Goal: Task Accomplishment & Management: Use online tool/utility

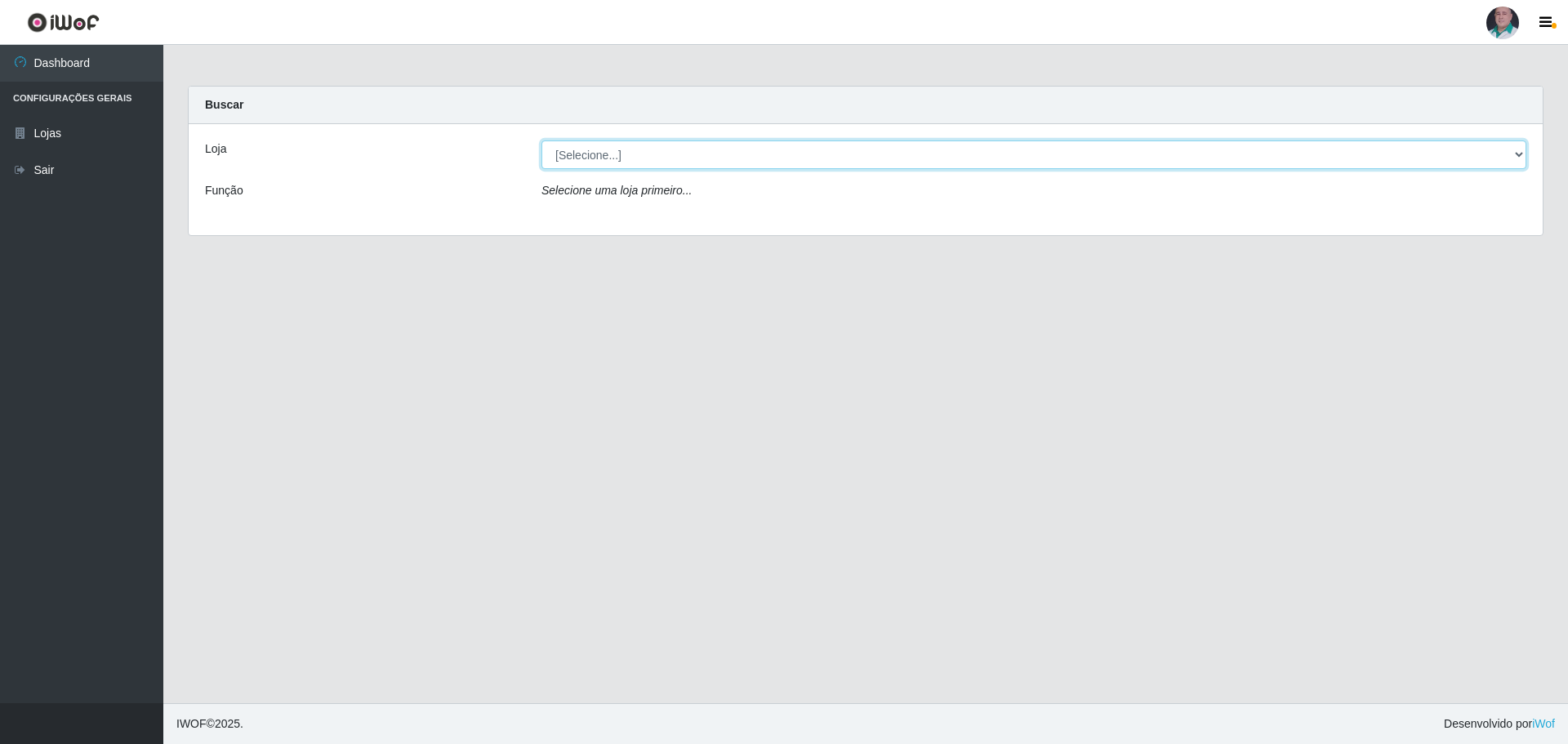
click at [822, 161] on select "[Selecione...] Mar Vermelho - Loja 05" at bounding box center [1033, 155] width 985 height 29
select select "252"
click at [541, 141] on select "[Selecione...] Mar Vermelho - Loja 05" at bounding box center [1033, 155] width 985 height 29
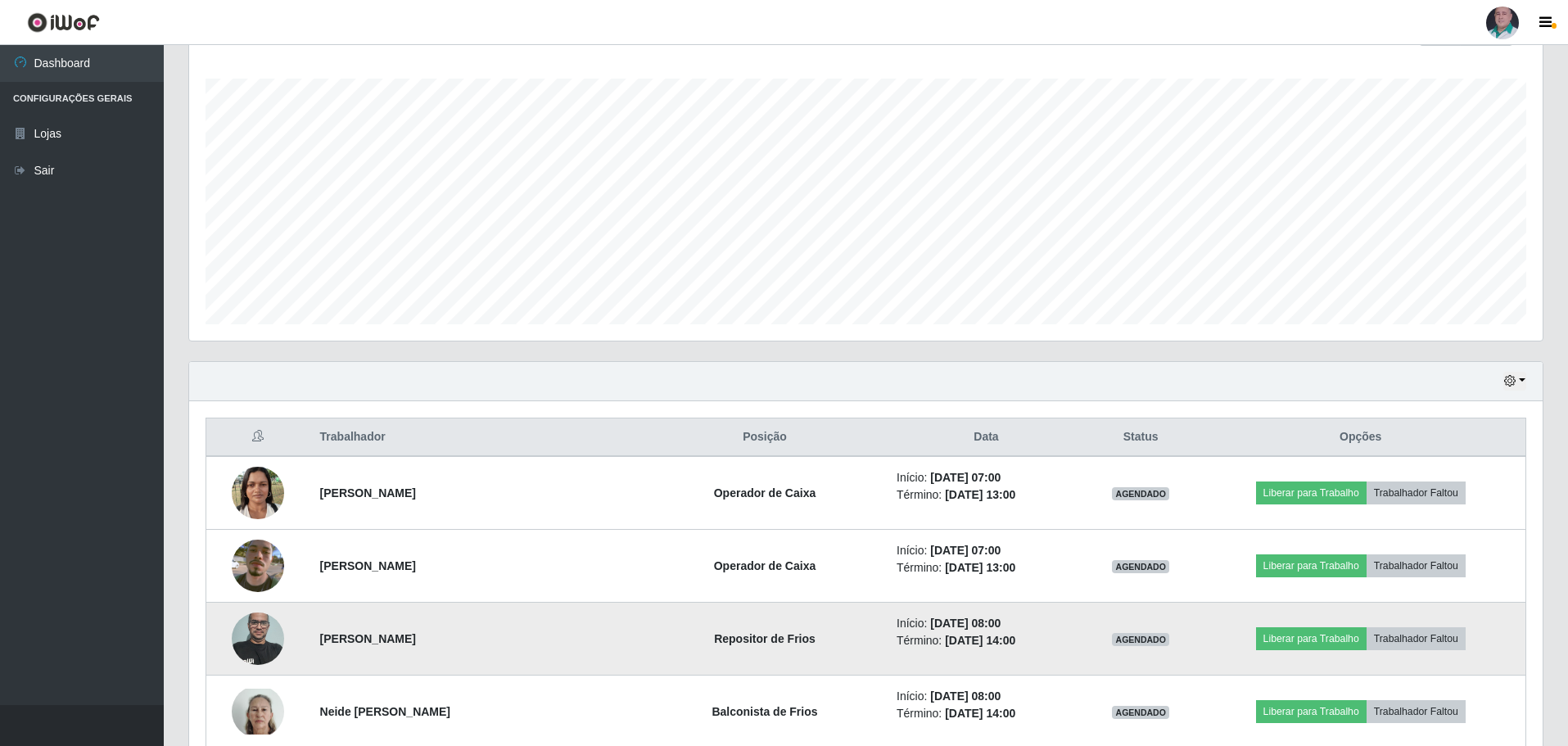
scroll to position [328, 0]
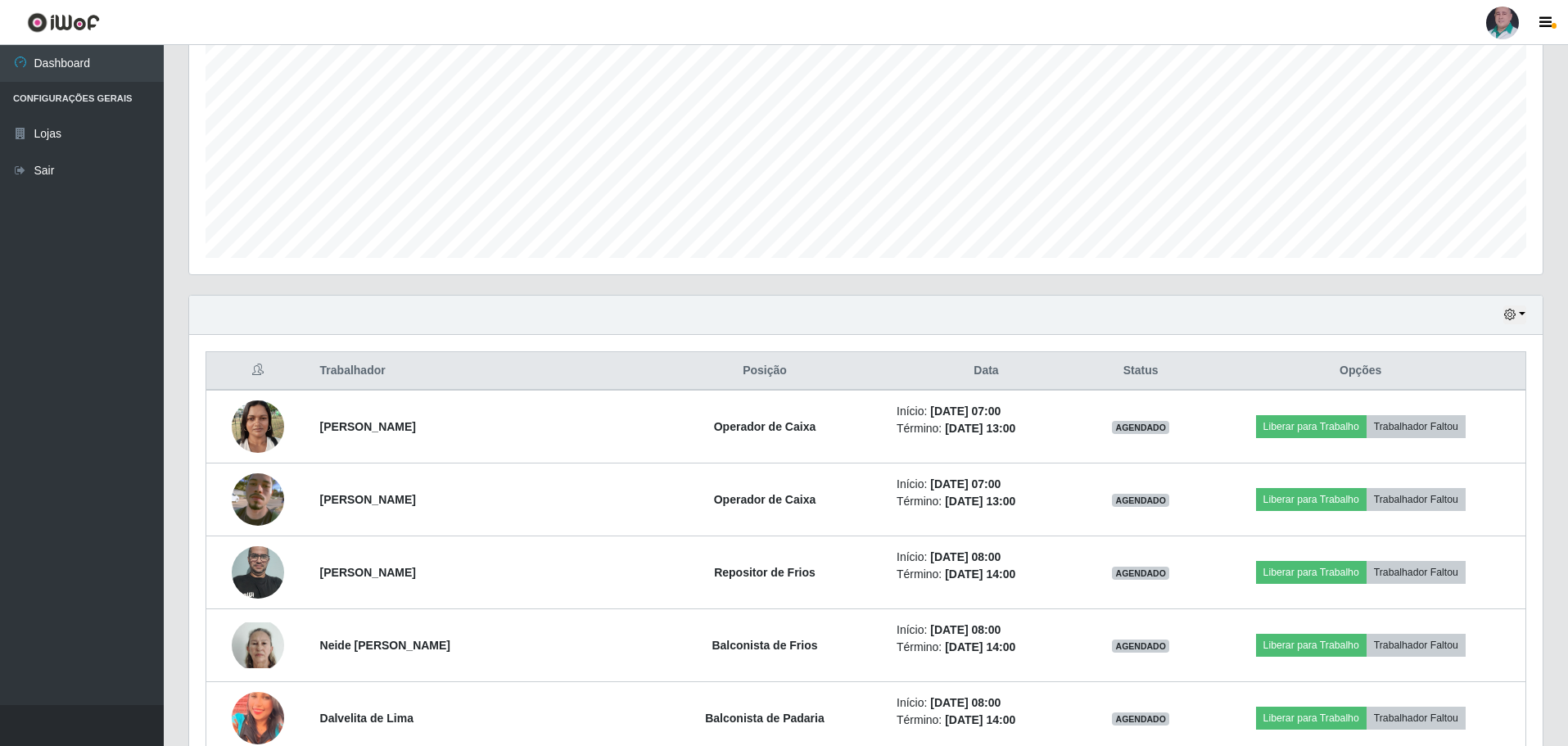
click at [642, 356] on th "Trabalhador" at bounding box center [476, 372] width 332 height 39
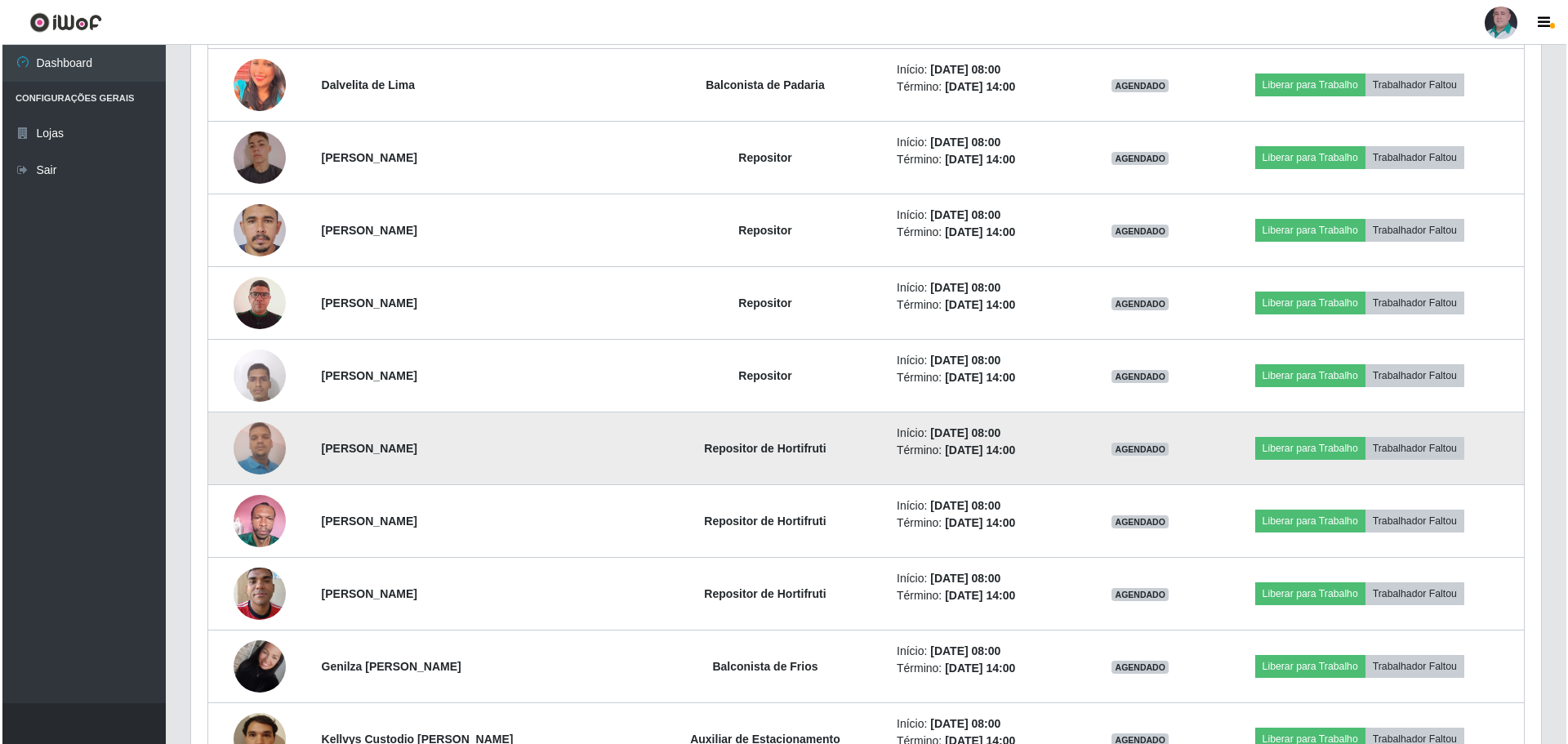
scroll to position [1062, 0]
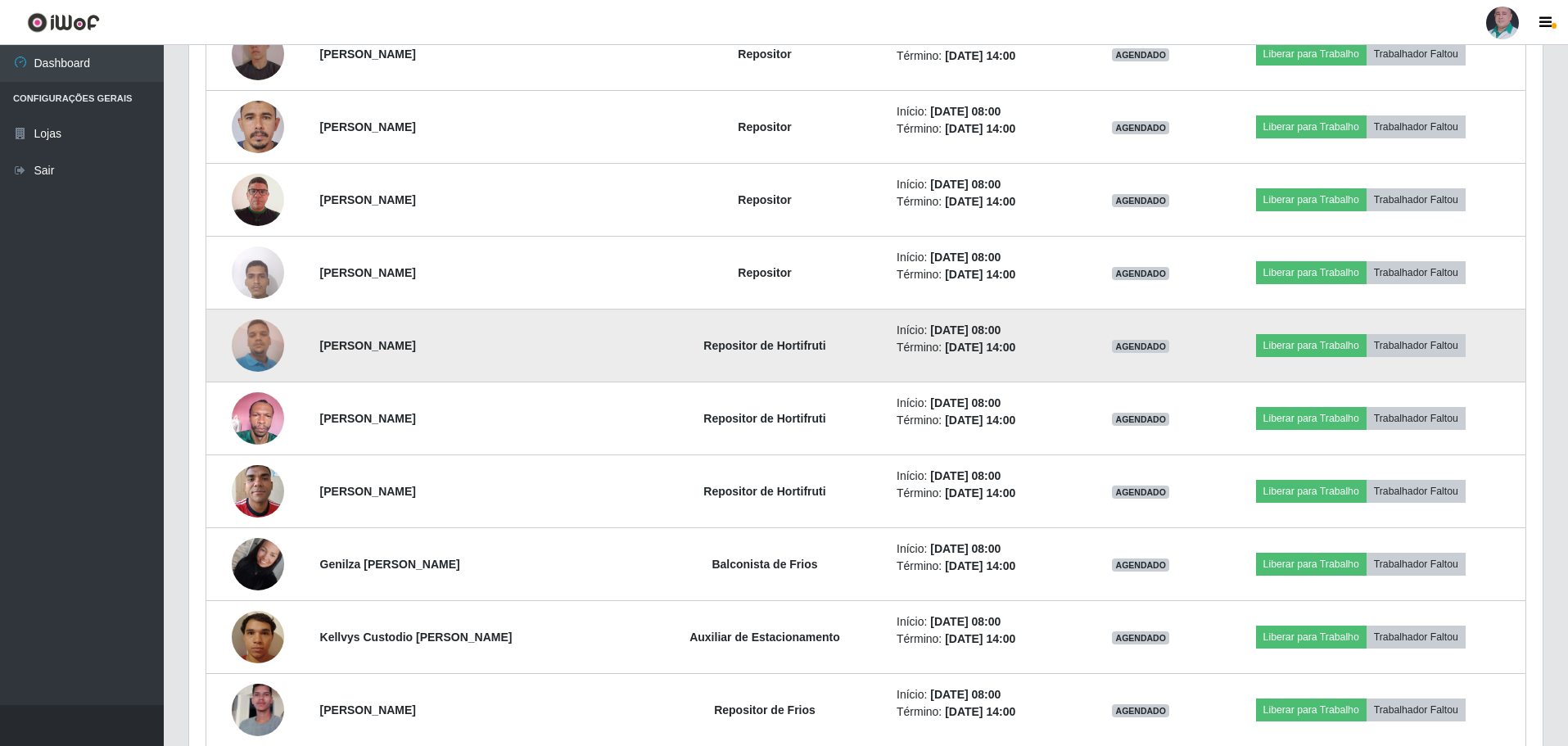
click at [263, 352] on img at bounding box center [258, 345] width 53 height 69
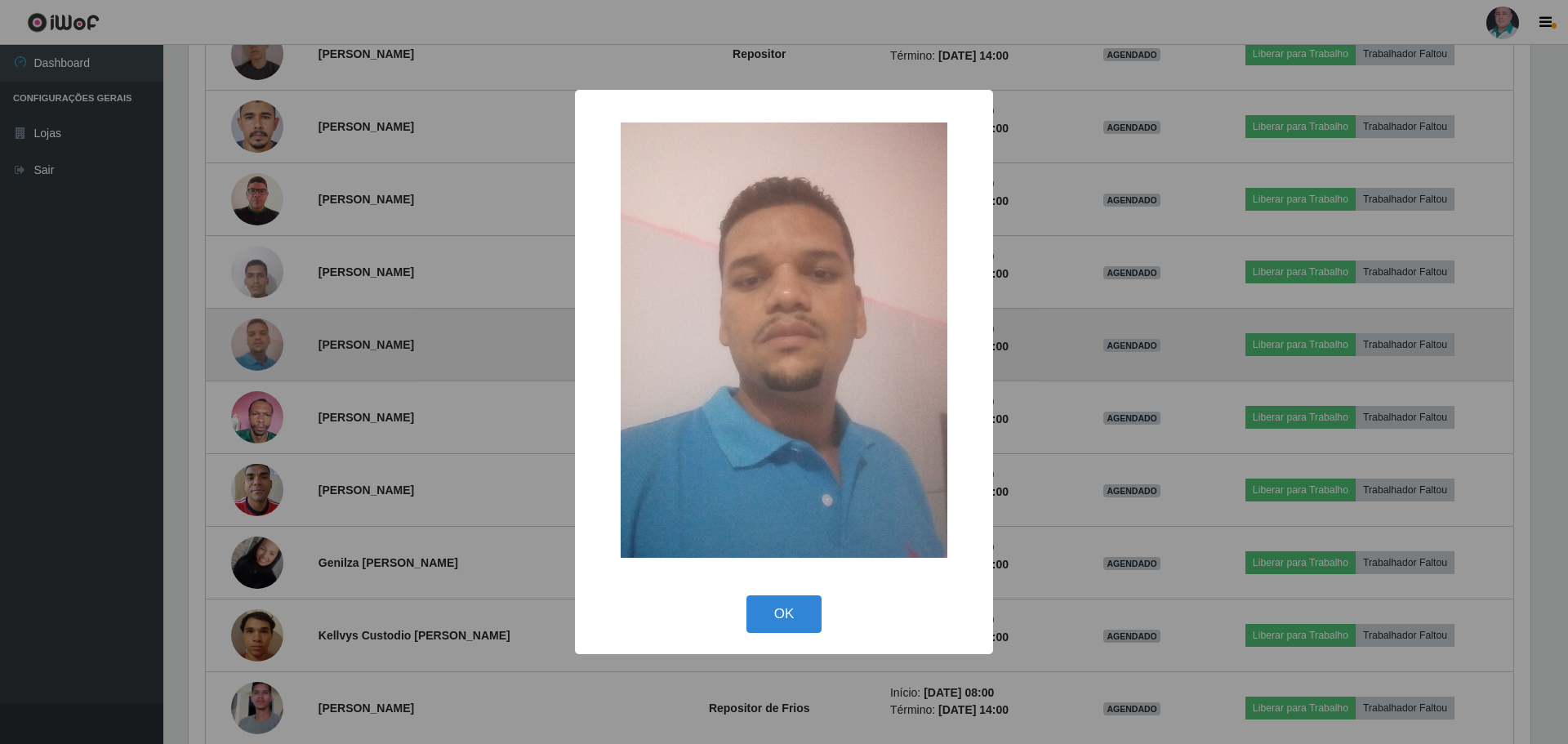
click at [262, 351] on div "× OK Cancel" at bounding box center [784, 372] width 1568 height 744
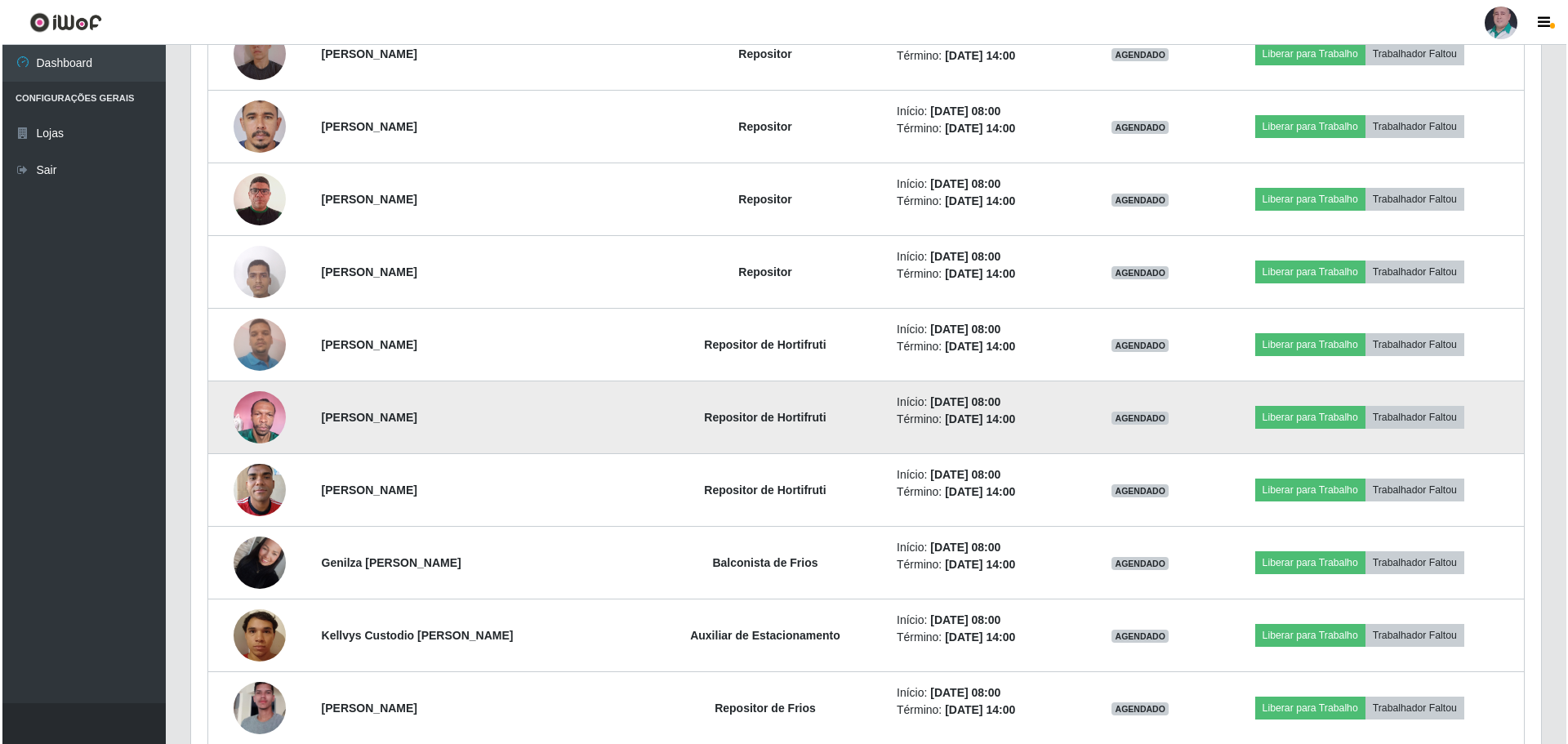
scroll to position [339, 1349]
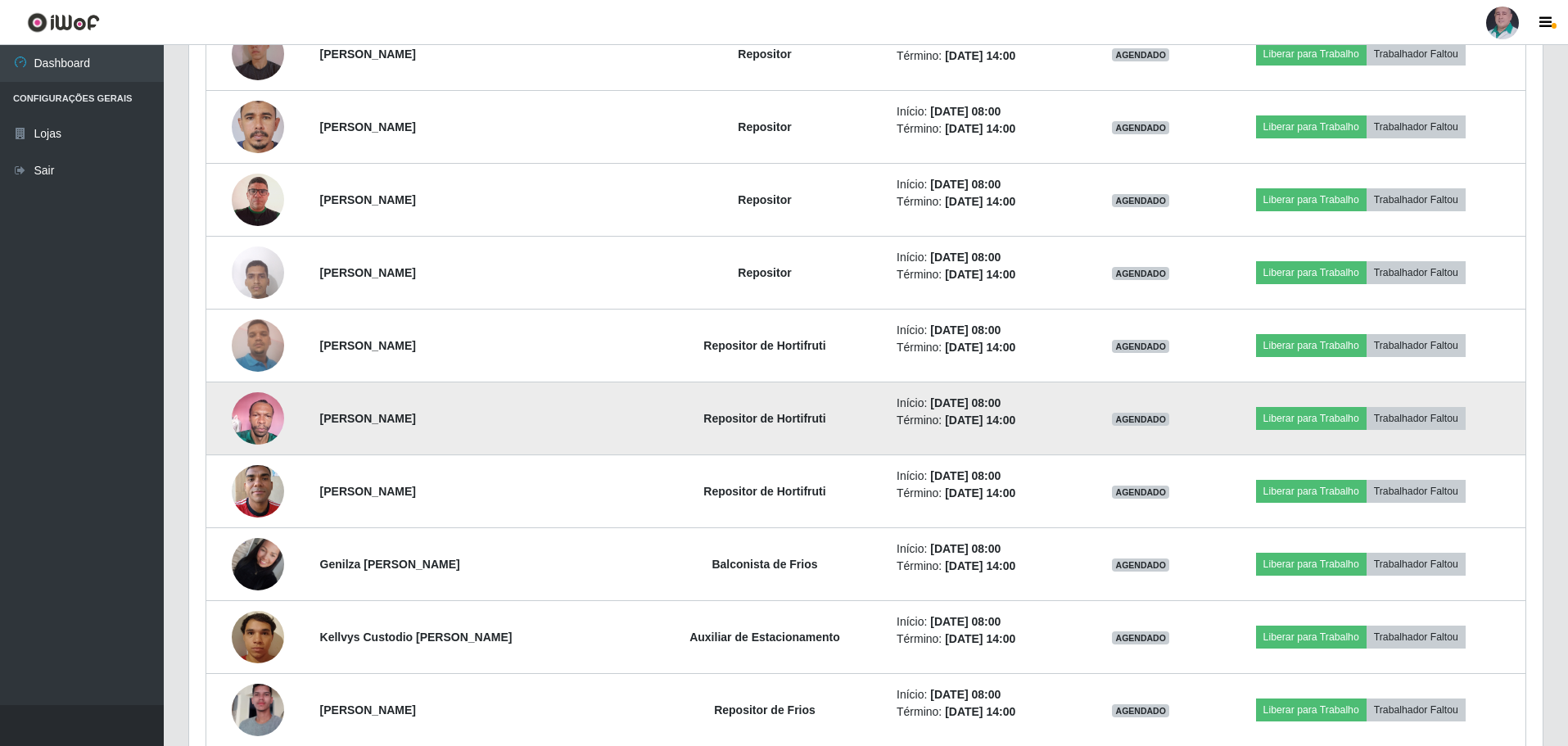
click at [260, 410] on img at bounding box center [258, 417] width 53 height 69
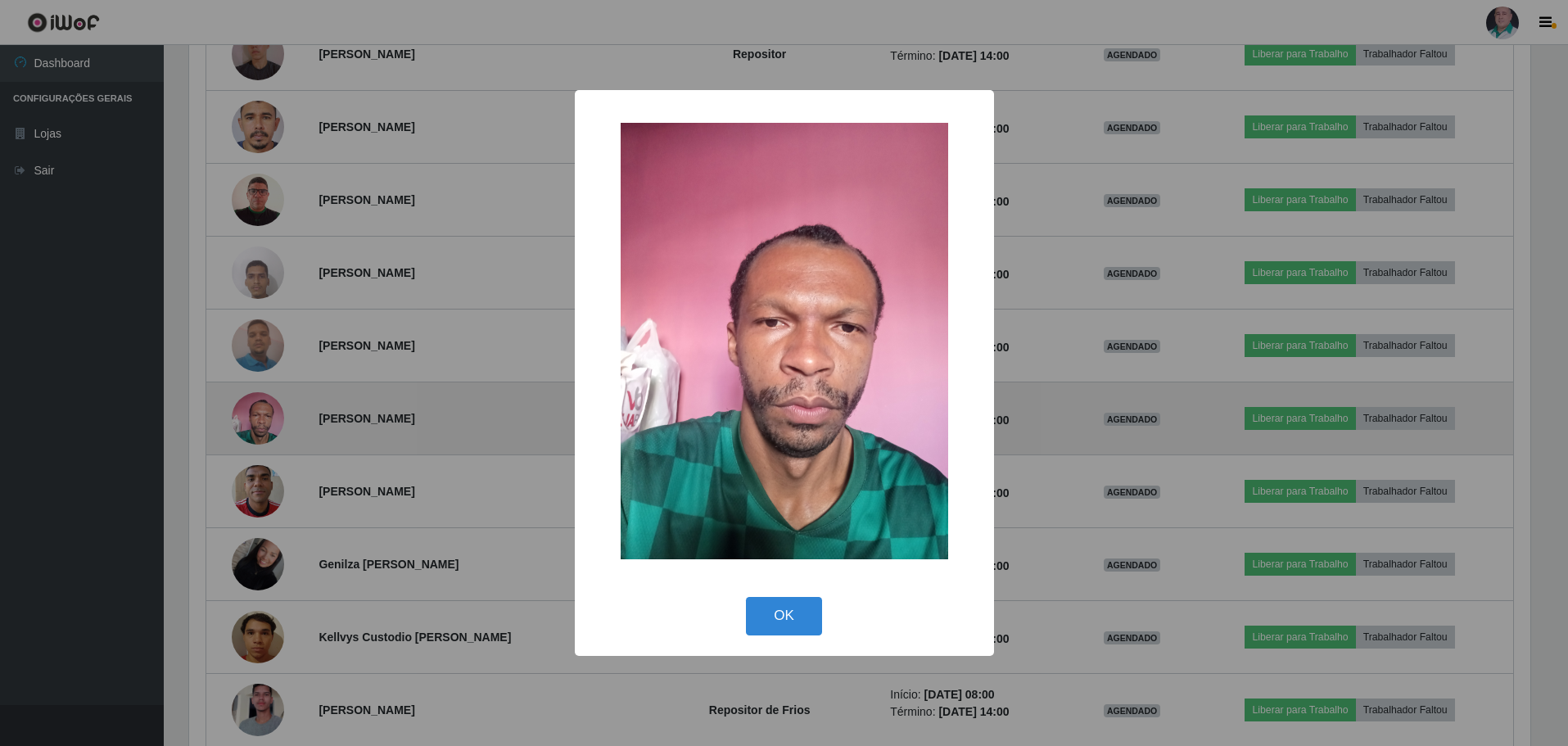
scroll to position [340, 1345]
click at [260, 410] on div "× OK Cancel" at bounding box center [786, 373] width 1572 height 746
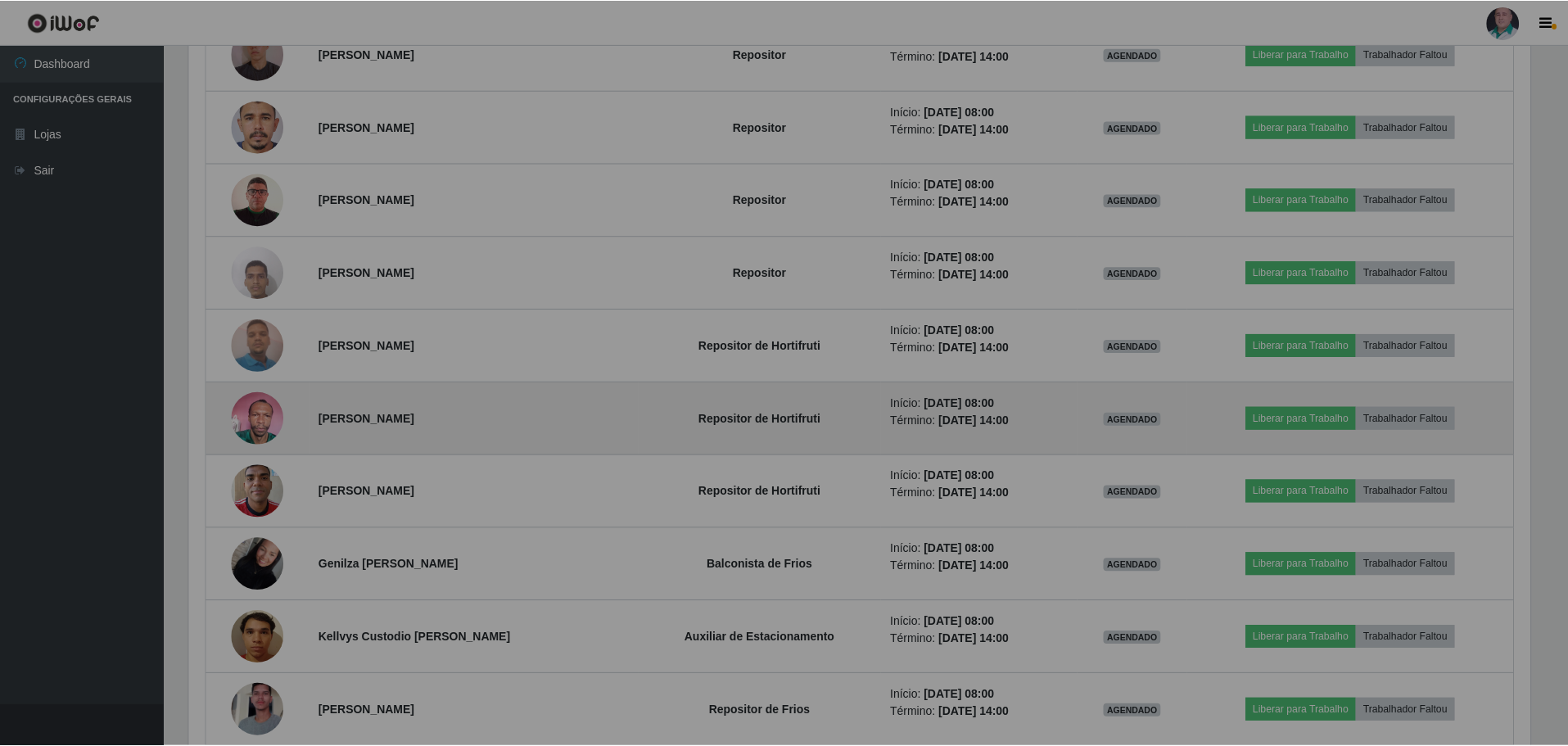
scroll to position [340, 1353]
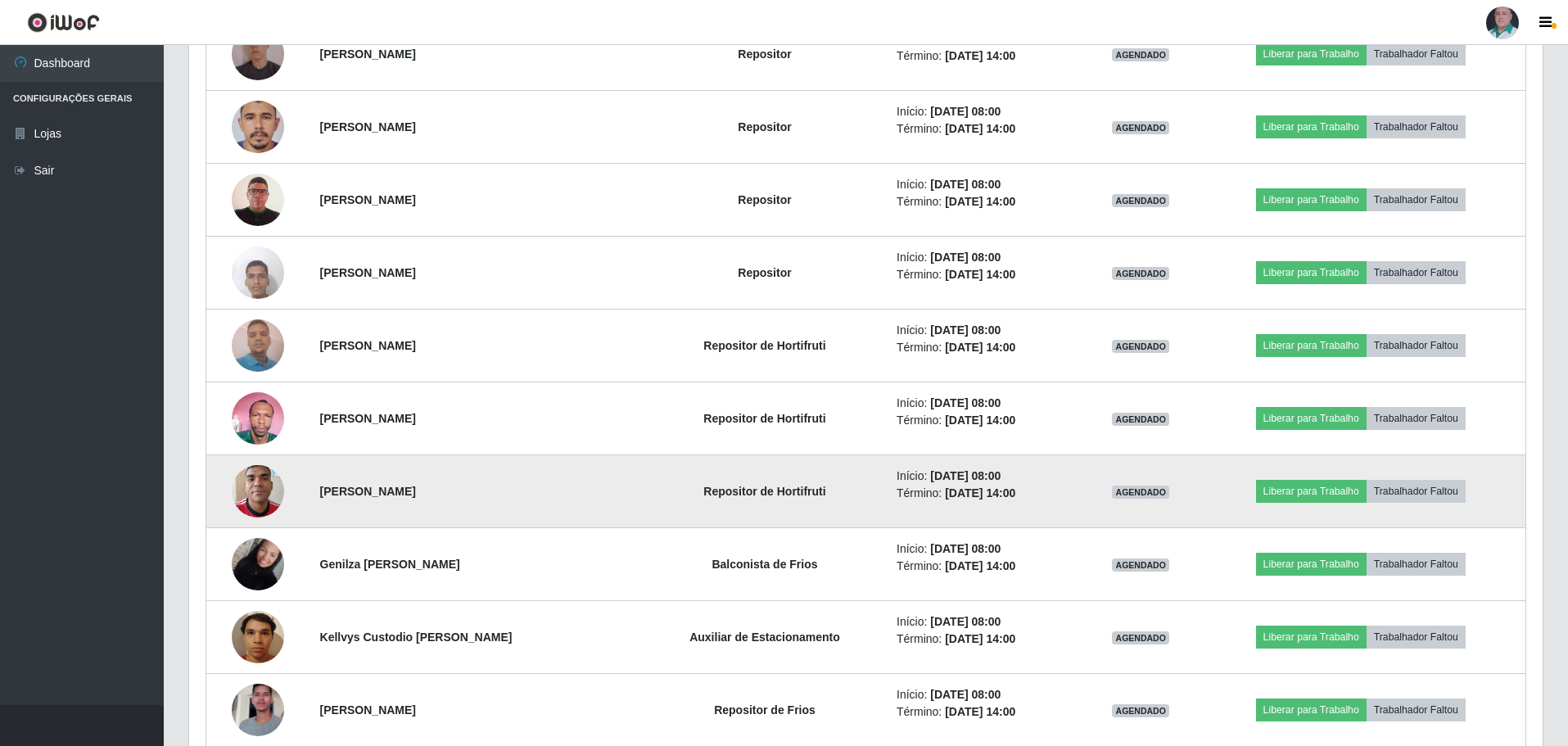
click at [258, 482] on img at bounding box center [258, 490] width 53 height 69
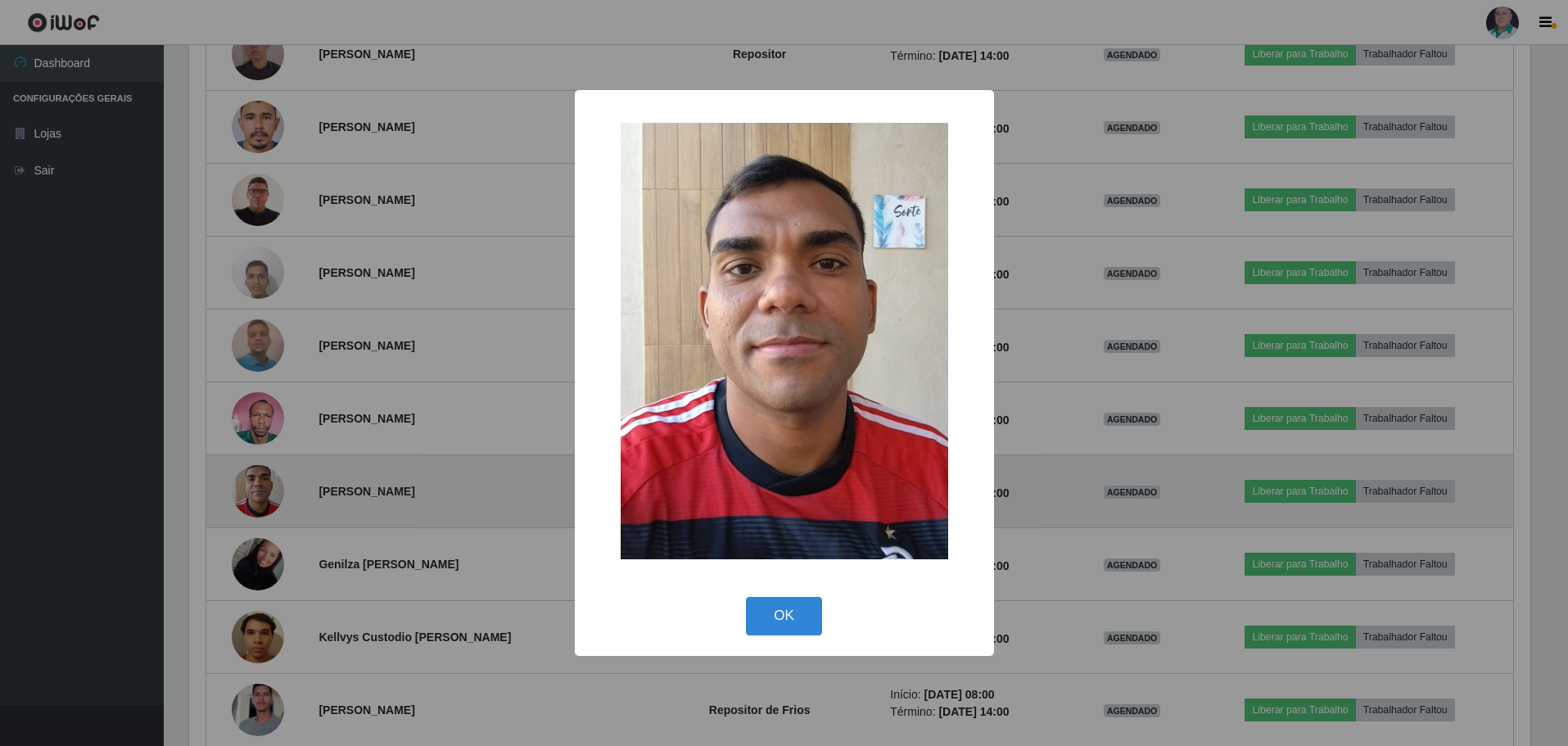
scroll to position [340, 1345]
click at [258, 482] on div "× OK Cancel" at bounding box center [786, 373] width 1572 height 746
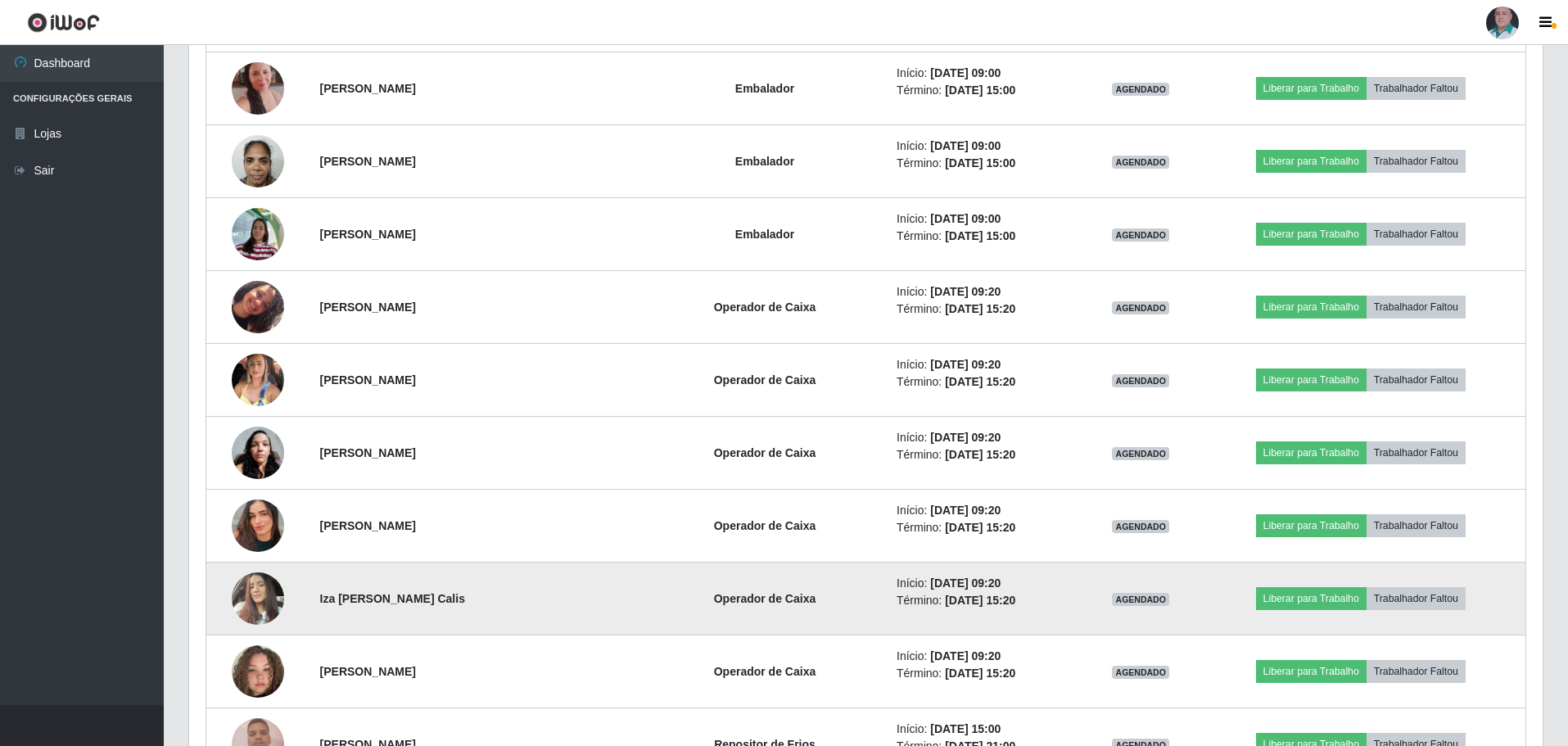
scroll to position [1838, 0]
